Goal: Task Accomplishment & Management: Complete application form

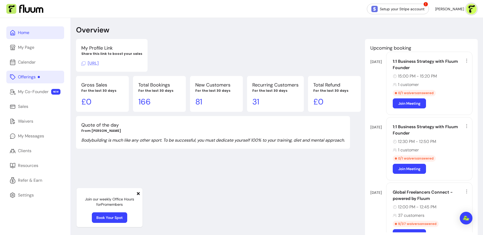
click at [45, 79] on link "Offerings" at bounding box center [35, 77] width 58 height 13
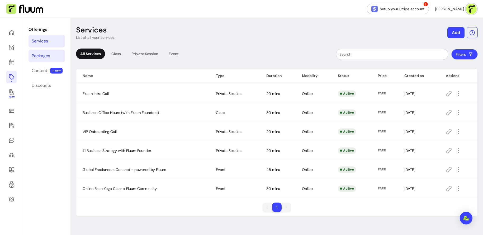
click at [55, 57] on link "Packages" at bounding box center [47, 56] width 36 height 13
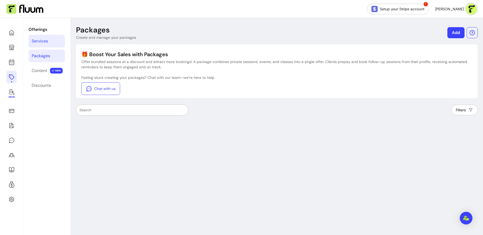
click at [49, 43] on link "Services" at bounding box center [47, 41] width 36 height 13
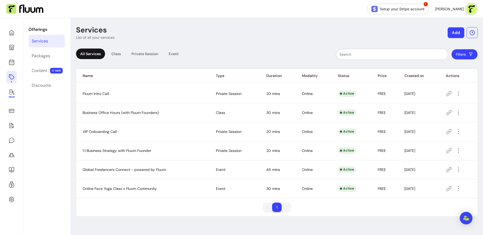
click at [386, 35] on button "Add" at bounding box center [456, 32] width 17 height 11
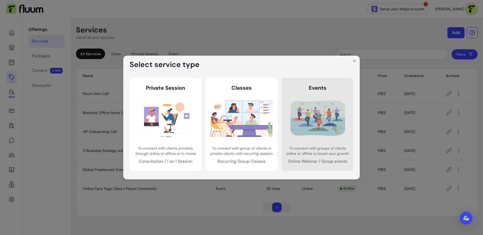
click at [331, 119] on img at bounding box center [318, 118] width 62 height 41
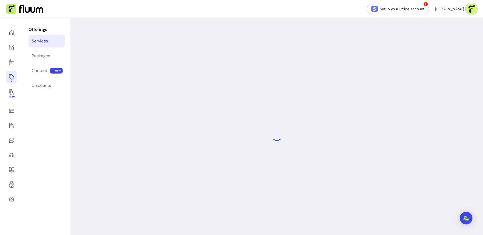
select select "***"
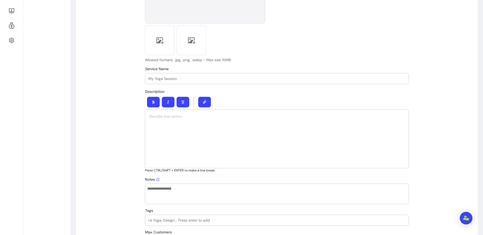
scroll to position [166, 0]
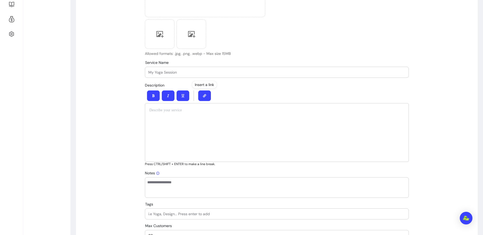
click at [198, 74] on input "Service Name" at bounding box center [276, 72] width 257 height 5
paste input "Practice Your Discovery Calls"
click at [148, 71] on div "Service Name Practice Your Discovery Calls" at bounding box center [277, 72] width 264 height 11
click at [150, 72] on input "Practice Your Discovery Calls" at bounding box center [276, 72] width 257 height 5
drag, startPoint x: 231, startPoint y: 72, endPoint x: 143, endPoint y: 68, distance: 88.6
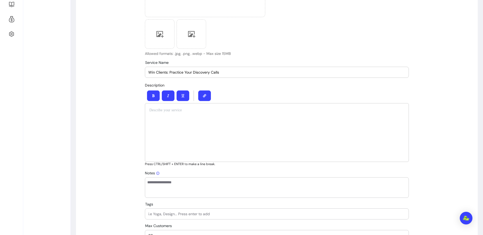
click at [223, 69] on div "Win Clients: Practice Your Discovery Calls" at bounding box center [276, 72] width 257 height 11
click at [218, 72] on input "Win Clients: Practice Your Discovery Calls" at bounding box center [276, 72] width 257 height 5
click at [277, 73] on input "Win Clients: Practice Your Discovery Calls" at bounding box center [276, 72] width 257 height 5
drag, startPoint x: 233, startPoint y: 70, endPoint x: 99, endPoint y: 69, distance: 133.6
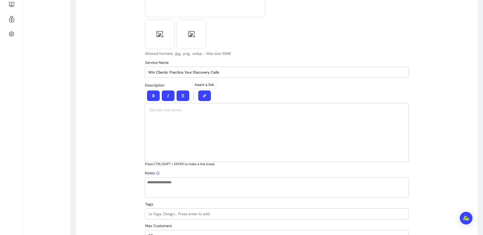
click at [226, 126] on div at bounding box center [277, 132] width 264 height 59
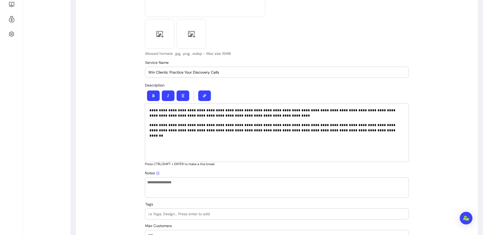
click at [235, 73] on input "Win Clients: Practice Your Discovery Calls" at bounding box center [276, 72] width 257 height 5
type input "Win Clients: Practice Your Discovery Calls (Freelancers Only)"
click at [297, 91] on div at bounding box center [277, 95] width 264 height 15
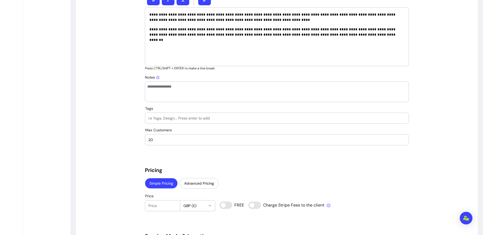
scroll to position [264, 0]
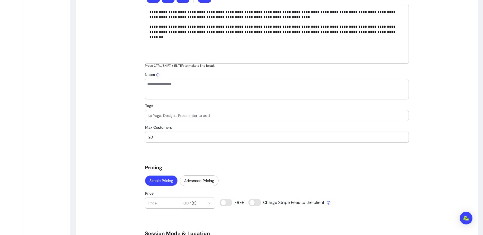
click at [213, 139] on input "20" at bounding box center [276, 137] width 257 height 5
type input "2"
type input "60"
click at [239, 170] on h5 "Pricing" at bounding box center [277, 167] width 264 height 7
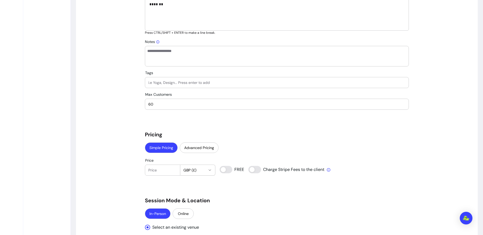
scroll to position [301, 0]
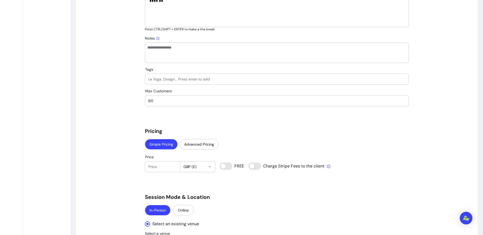
click at [165, 167] on input "Price" at bounding box center [162, 166] width 29 height 5
type input "0"
click at [255, 139] on div "Simple Pricing Advanced Pricing" at bounding box center [277, 145] width 264 height 12
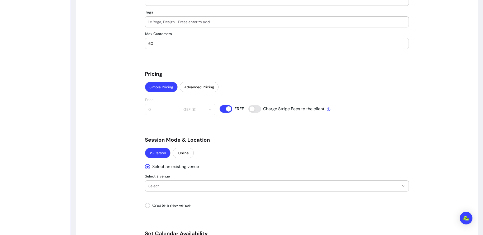
scroll to position [371, 0]
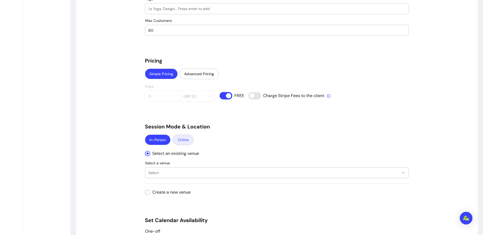
click at [189, 137] on button "Online" at bounding box center [183, 140] width 21 height 11
select select "****"
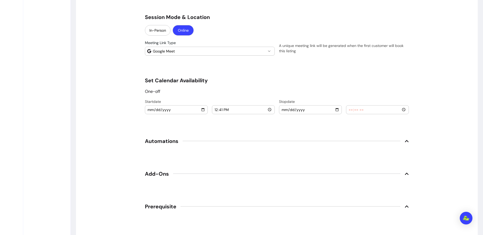
scroll to position [504, 0]
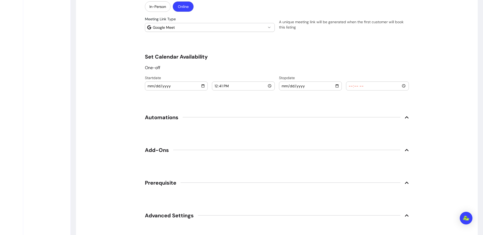
click at [182, 87] on input "2025-09-20" at bounding box center [176, 86] width 58 height 6
click at [147, 87] on div "2025-09-20" at bounding box center [176, 86] width 62 height 8
click at [151, 83] on input "2025-09-20" at bounding box center [176, 86] width 58 height 6
click at [171, 84] on input "2025-09-20" at bounding box center [176, 86] width 58 height 6
click at [206, 86] on div "2025-09-20" at bounding box center [176, 86] width 62 height 8
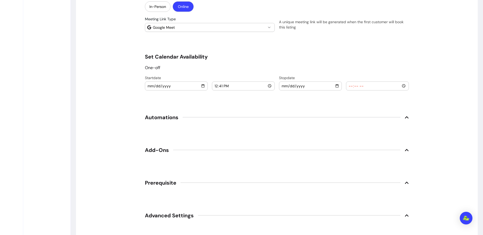
click at [202, 85] on input "2025-09-20" at bounding box center [176, 86] width 58 height 6
type input "2025-10-09"
click at [217, 84] on input "12:41" at bounding box center [243, 86] width 58 height 6
type input "07:41"
click at [216, 85] on input "time" at bounding box center [243, 86] width 58 height 6
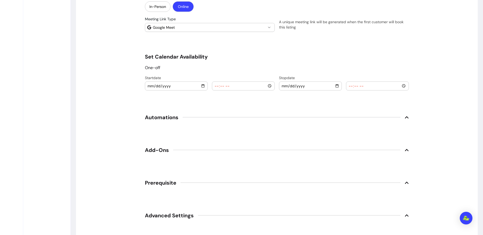
type input "19:00"
click at [285, 86] on input "date" at bounding box center [311, 86] width 58 height 6
type input "2020-10-09"
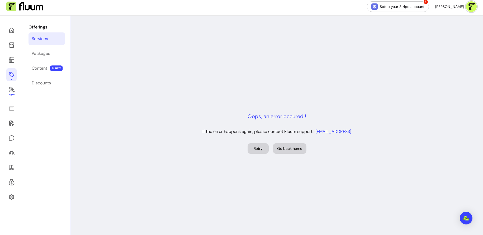
scroll to position [0, 0]
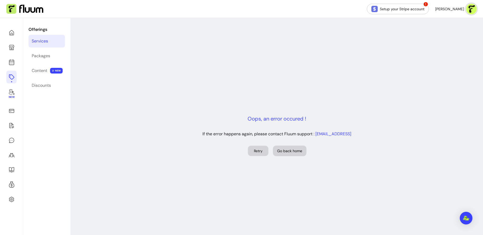
click at [261, 152] on button "Retry" at bounding box center [258, 151] width 21 height 10
select select "***"
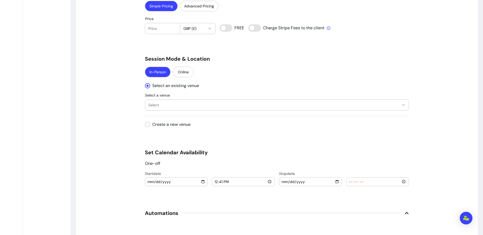
scroll to position [428, 0]
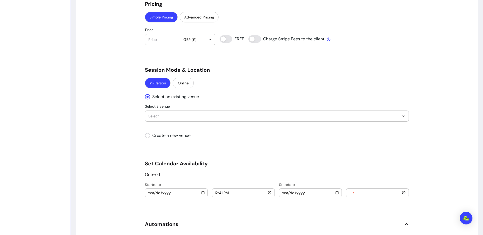
type input "0"
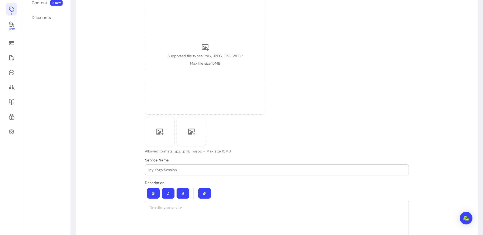
scroll to position [80, 0]
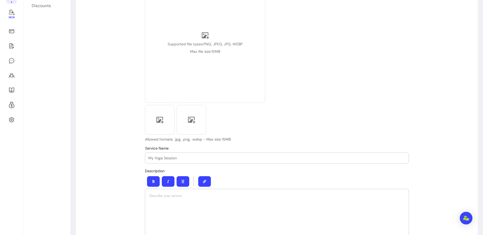
click at [179, 155] on div at bounding box center [276, 158] width 257 height 11
paste input "Win Clients: Practice Your Discovery Calls"
type input "Win Clients: Practice Your Discovery Calls (For Freelancers)"
click at [281, 179] on div at bounding box center [277, 218] width 264 height 59
click at [188, 179] on div at bounding box center [277, 218] width 264 height 59
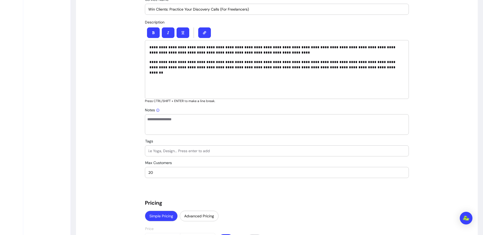
scroll to position [230, 0]
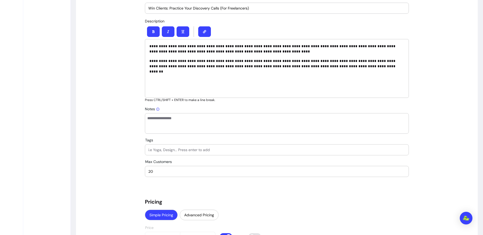
click at [189, 123] on textarea "Notes" at bounding box center [276, 124] width 259 height 16
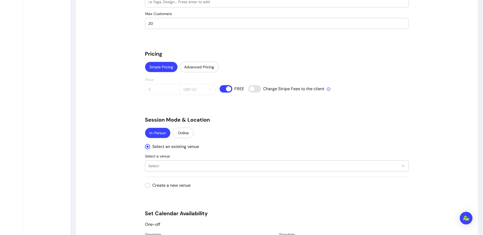
scroll to position [385, 0]
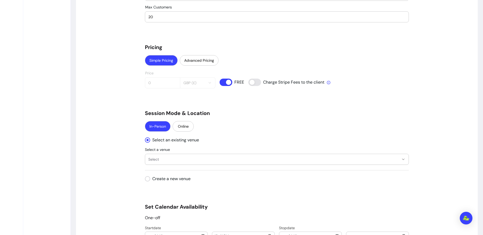
click at [186, 132] on div "**********" at bounding box center [277, 67] width 264 height 812
click at [183, 121] on button "Online" at bounding box center [183, 126] width 21 height 10
select select "****"
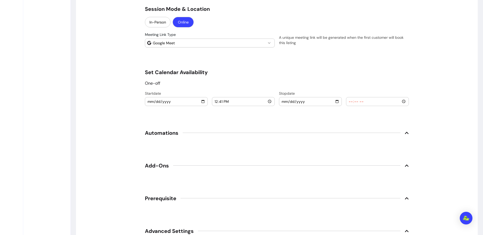
scroll to position [497, 0]
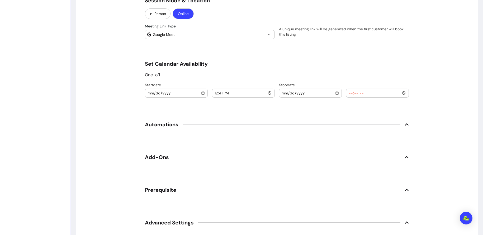
click at [150, 91] on input "2025-09-20" at bounding box center [176, 93] width 58 height 6
click at [203, 93] on input "2025-09-20" at bounding box center [176, 93] width 58 height 6
type input "2025-10-09"
click at [215, 91] on input "12:41" at bounding box center [243, 93] width 58 height 6
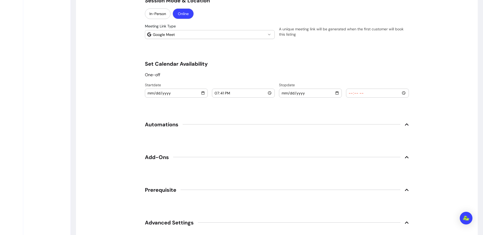
type input "19:00"
click at [283, 93] on input "date" at bounding box center [311, 93] width 58 height 6
type input "2025-10-09"
click at [358, 92] on input "time" at bounding box center [378, 93] width 58 height 6
click at [349, 92] on input "time" at bounding box center [378, 93] width 58 height 6
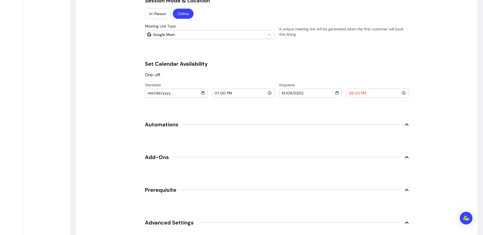
type input "20:30"
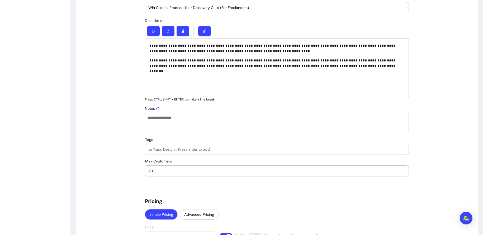
scroll to position [253, 0]
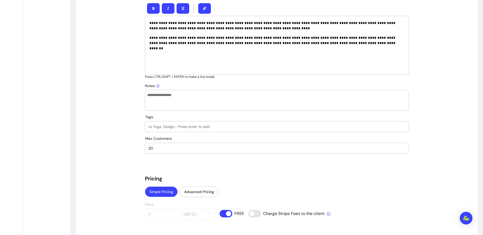
click at [232, 149] on input "20" at bounding box center [276, 148] width 257 height 5
type input "2"
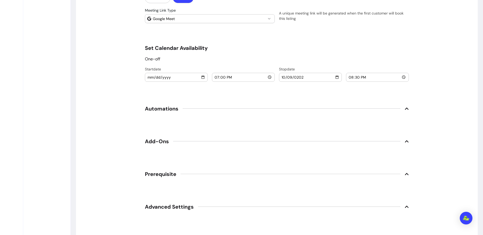
scroll to position [523, 0]
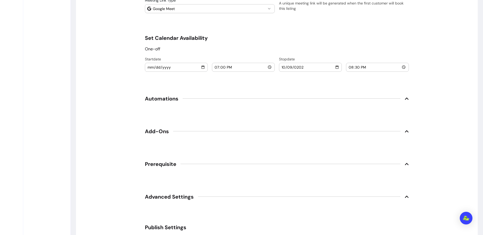
type input "60"
click at [386, 100] on span "Automations" at bounding box center [277, 99] width 264 height 12
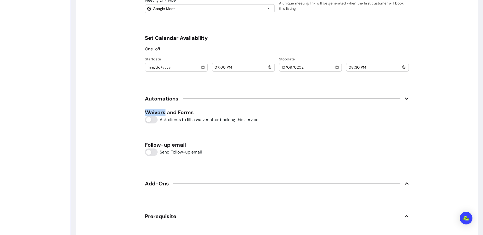
click at [386, 100] on span "Automations" at bounding box center [277, 99] width 264 height 12
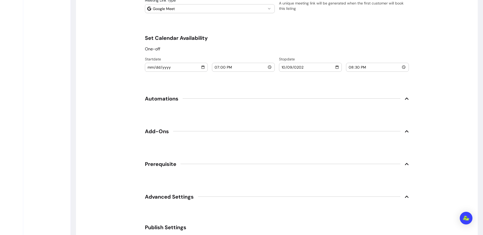
click at [386, 100] on span "Automations" at bounding box center [277, 99] width 264 height 12
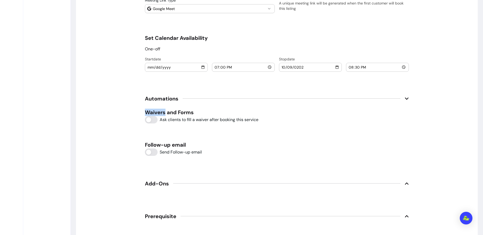
click at [386, 100] on span "Automations" at bounding box center [277, 99] width 264 height 12
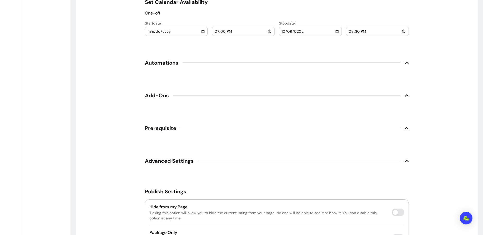
scroll to position [574, 0]
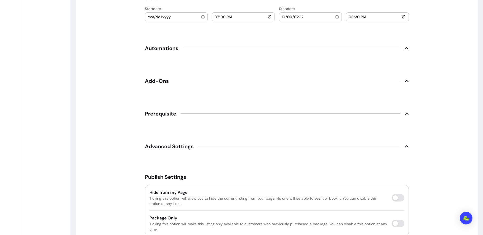
click at [386, 79] on icon at bounding box center [407, 81] width 4 height 4
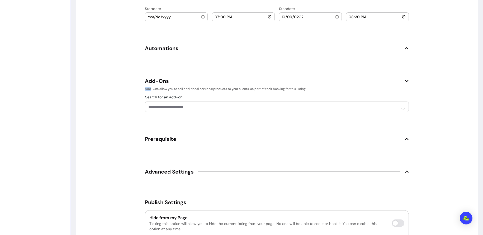
click at [386, 80] on icon at bounding box center [407, 81] width 4 height 2
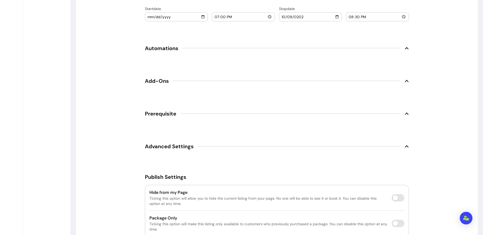
click at [386, 114] on icon at bounding box center [407, 114] width 4 height 4
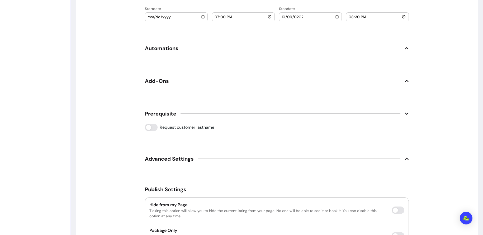
click at [386, 114] on icon at bounding box center [407, 114] width 4 height 4
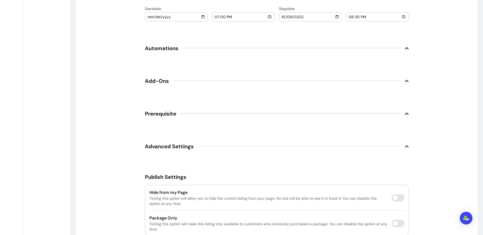
click at [386, 113] on icon at bounding box center [407, 114] width 4 height 2
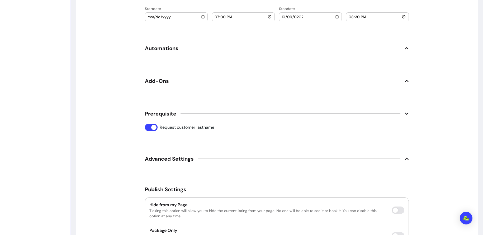
scroll to position [626, 0]
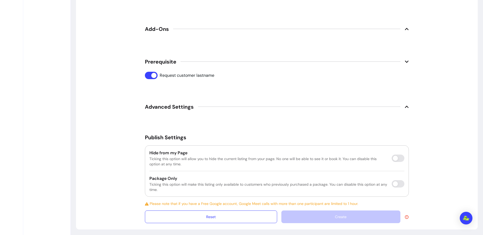
click at [386, 104] on span "Advanced Settings" at bounding box center [277, 107] width 264 height 12
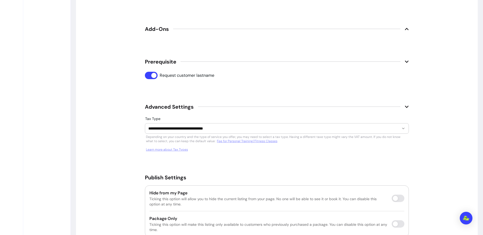
click at [386, 104] on span "Advanced Settings" at bounding box center [277, 107] width 264 height 12
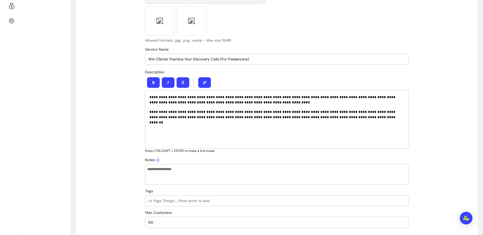
scroll to position [172, 0]
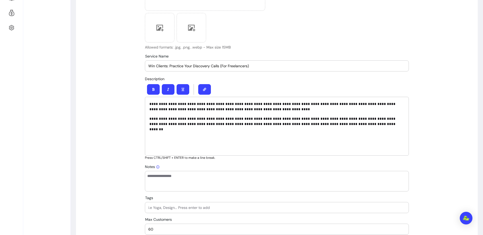
drag, startPoint x: 168, startPoint y: 66, endPoint x: 153, endPoint y: 66, distance: 14.5
click at [153, 66] on input "Win Clients: Practice Your Discovery Calls (For Freelancers)" at bounding box center [276, 65] width 257 height 5
drag, startPoint x: 169, startPoint y: 66, endPoint x: 146, endPoint y: 65, distance: 23.0
click at [146, 65] on div "Service Name Win Clients: Practice Your Discovery Calls (For Freelancers)" at bounding box center [277, 66] width 264 height 11
drag, startPoint x: 169, startPoint y: 65, endPoint x: 219, endPoint y: 65, distance: 49.6
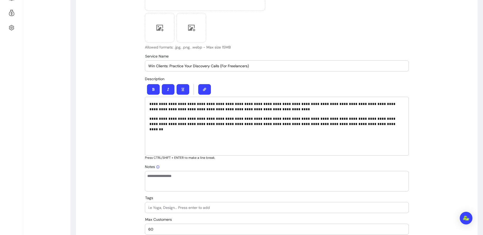
click at [219, 65] on input "Win Clients: Practice Your Discovery Calls (For Freelancers)" at bounding box center [276, 65] width 257 height 5
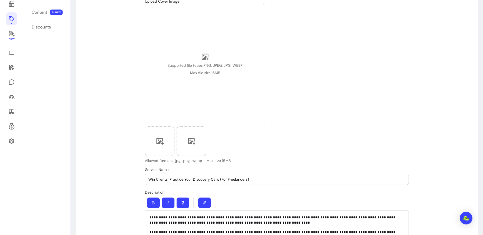
scroll to position [0, 0]
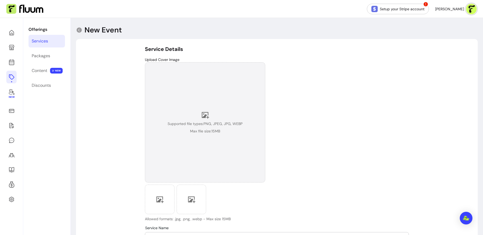
click at [196, 117] on div "Supported file types: PNG, JPEG, JPG, WEBP Max file size: 15 MB" at bounding box center [205, 122] width 75 height 23
click at [198, 122] on span "Supported file types: PNG, JPEG, JPG, WEBP" at bounding box center [205, 123] width 75 height 5
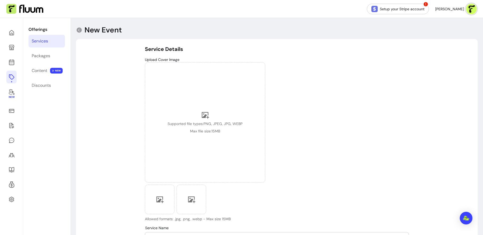
click at [286, 146] on div "Upload Cover Image Supported file types: PNG, JPEG, JPG, WEBP Max file size: 15…" at bounding box center [277, 139] width 264 height 165
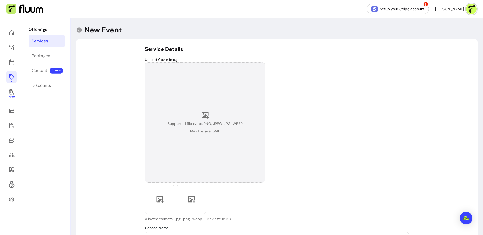
click at [199, 84] on div "Supported file types: PNG, JPEG, JPG, WEBP Max file size: 15 MB" at bounding box center [205, 122] width 120 height 120
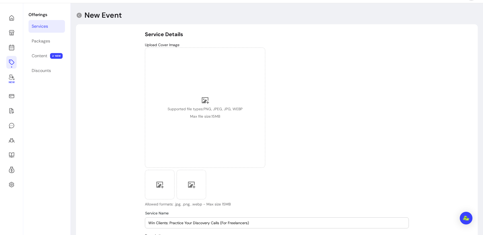
scroll to position [5, 0]
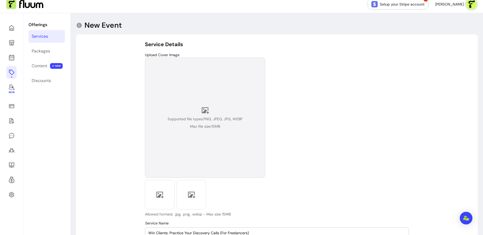
click at [219, 103] on div "Supported file types: PNG, JPEG, JPG, WEBP Max file size: 15 MB" at bounding box center [205, 118] width 120 height 120
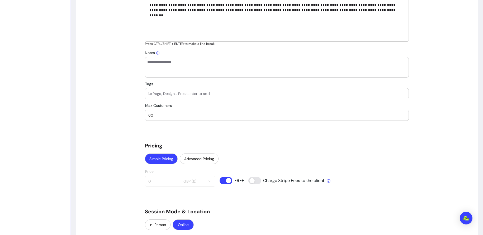
scroll to position [267, 0]
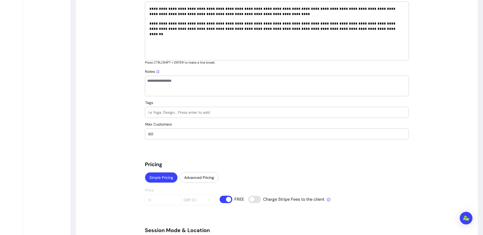
click at [287, 111] on input "Tags" at bounding box center [276, 112] width 257 height 5
type input "community"
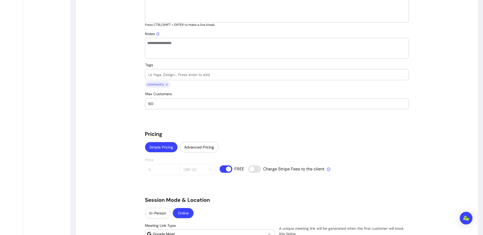
scroll to position [305, 0]
click at [218, 76] on input "Tags" at bounding box center [276, 74] width 257 height 5
type input "growth"
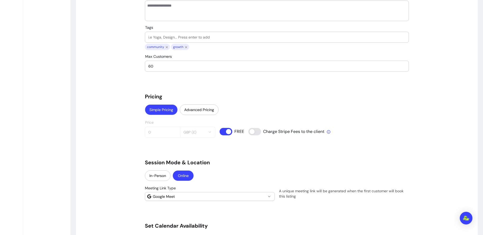
scroll to position [341, 0]
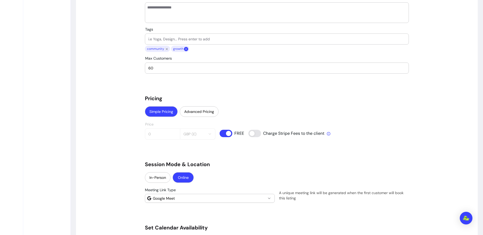
click at [186, 49] on icon "close chip" at bounding box center [186, 49] width 2 height 2
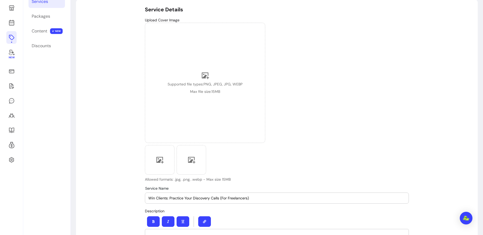
scroll to position [40, 0]
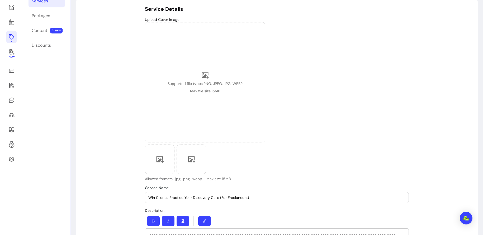
click at [243, 99] on div "Supported file types: PNG, JPEG, JPG, WEBP Max file size: 15 MB" at bounding box center [205, 82] width 120 height 120
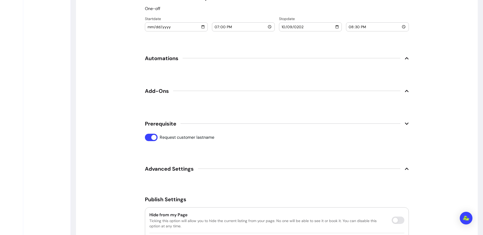
scroll to position [633, 0]
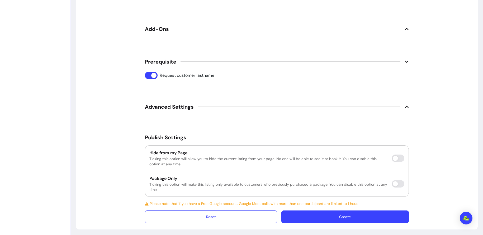
click at [342, 179] on button "Create" at bounding box center [346, 217] width 128 height 13
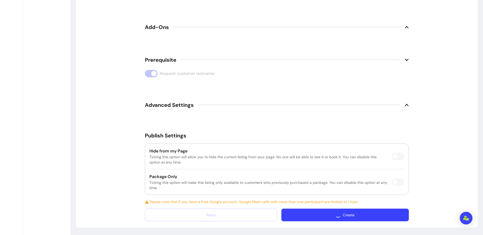
scroll to position [618, 0]
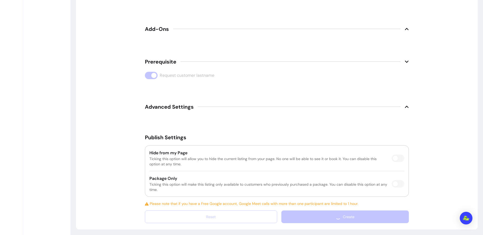
scroll to position [18, 0]
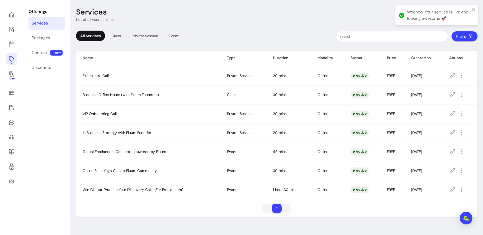
click at [386, 179] on icon at bounding box center [452, 190] width 6 height 6
click at [386, 179] on button "button" at bounding box center [462, 190] width 8 height 8
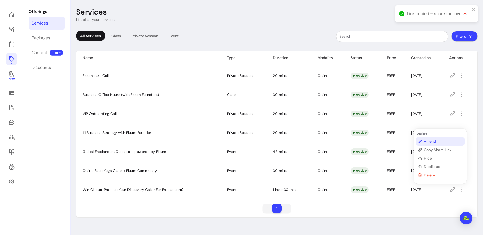
click at [386, 143] on span "Amend" at bounding box center [443, 141] width 39 height 5
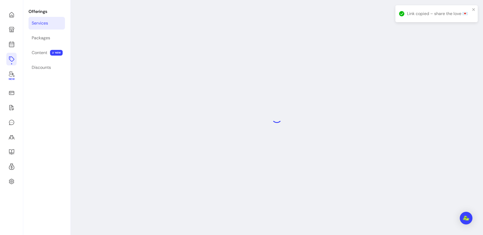
select select "***"
select select "****"
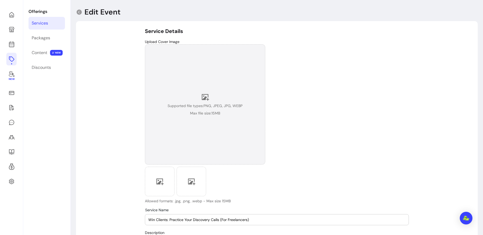
click at [215, 103] on span "Supported file types: PNG, JPEG, JPG, WEBP" at bounding box center [205, 105] width 75 height 5
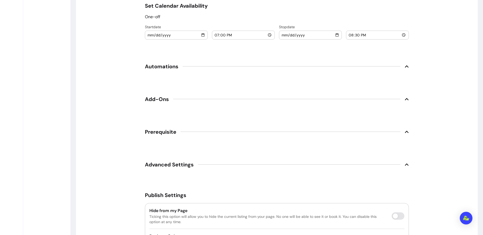
scroll to position [621, 0]
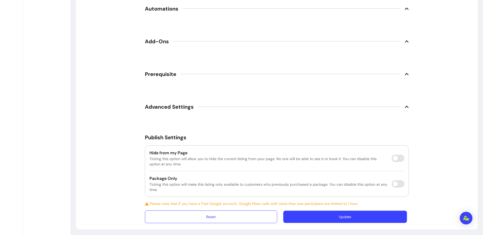
click at [345, 179] on button "Update" at bounding box center [345, 217] width 124 height 12
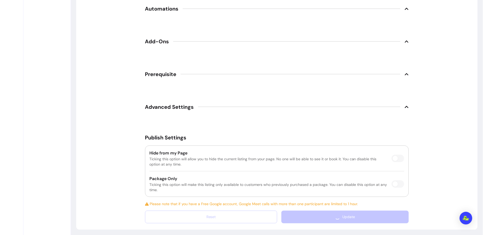
scroll to position [18, 0]
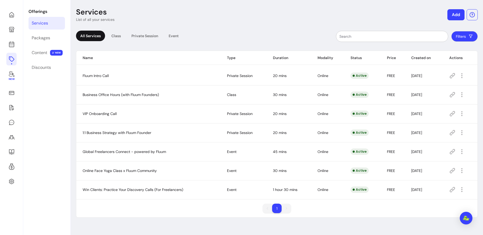
click at [386, 179] on icon at bounding box center [452, 190] width 6 height 6
click at [386, 173] on icon at bounding box center [452, 171] width 6 height 6
click at [386, 179] on icon at bounding box center [452, 190] width 6 height 6
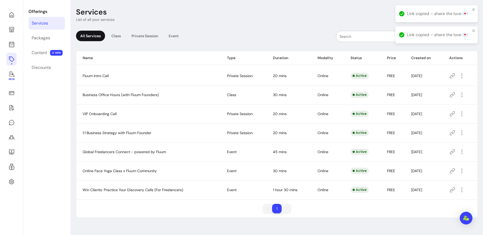
click at [386, 173] on td at bounding box center [460, 170] width 35 height 19
click at [386, 170] on icon at bounding box center [452, 171] width 6 height 6
click at [386, 179] on icon at bounding box center [452, 190] width 6 height 6
click at [386, 151] on icon at bounding box center [452, 152] width 6 height 6
click at [386, 179] on icon at bounding box center [452, 190] width 6 height 6
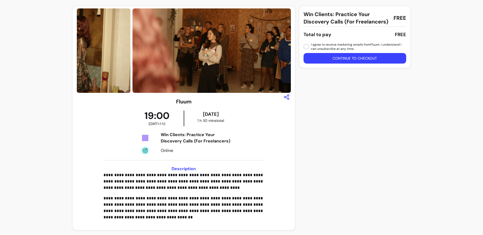
click at [277, 152] on div "**********" at bounding box center [184, 162] width 214 height 128
